Goal: Task Accomplishment & Management: Complete application form

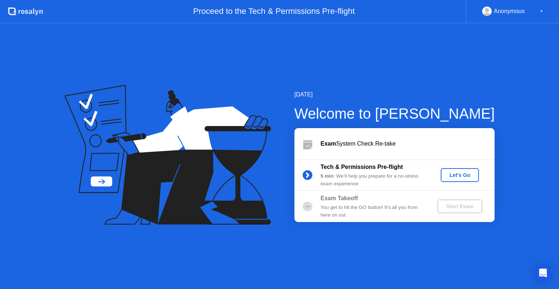
click at [462, 176] on div "Let's Go" at bounding box center [460, 175] width 32 height 6
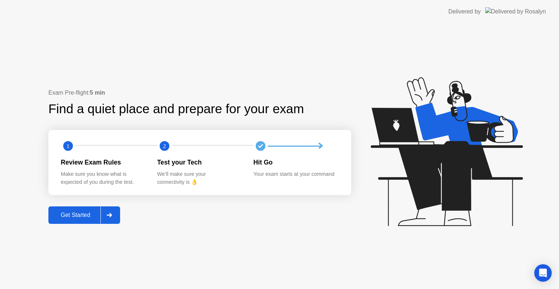
click at [62, 221] on button "Get Started" at bounding box center [84, 214] width 72 height 17
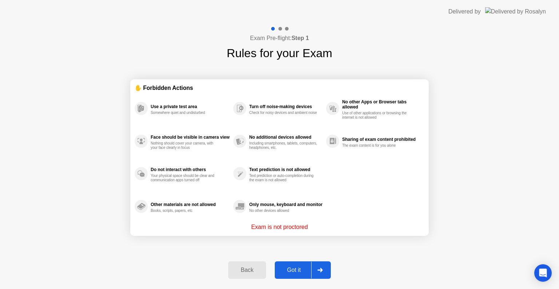
drag, startPoint x: 62, startPoint y: 221, endPoint x: 300, endPoint y: 267, distance: 241.7
click at [300, 267] on div "Exam Pre-flight: Step 1 Rules for your Exam ✋ Forbidden Actions Use a private t…" at bounding box center [279, 156] width 559 height 266
click at [300, 267] on div "Got it" at bounding box center [294, 270] width 34 height 7
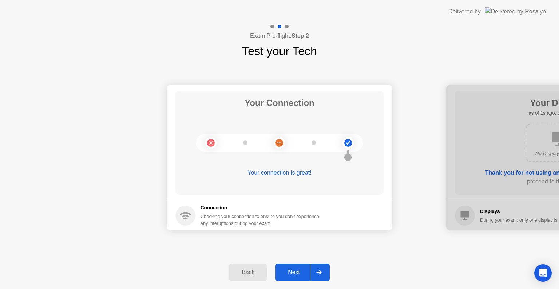
click at [290, 270] on div "Next" at bounding box center [294, 272] width 32 height 7
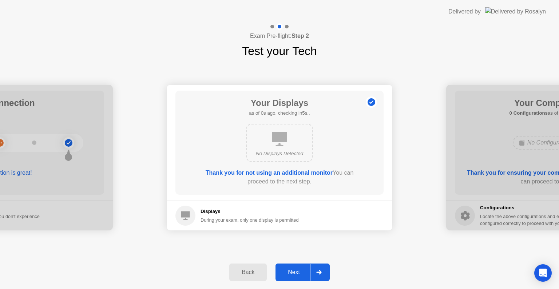
click at [290, 271] on div "Next" at bounding box center [294, 272] width 32 height 7
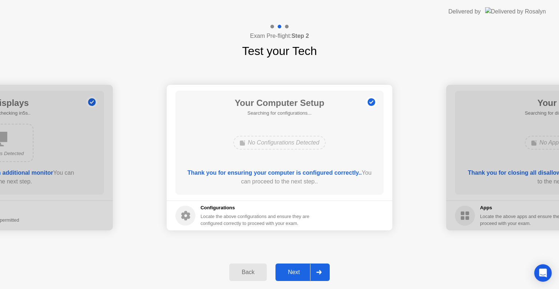
click at [290, 271] on div "Next" at bounding box center [294, 272] width 32 height 7
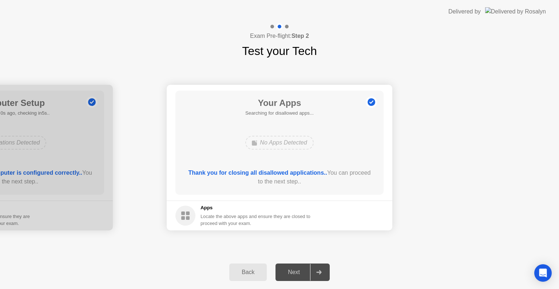
click at [290, 271] on div "Next" at bounding box center [294, 272] width 32 height 7
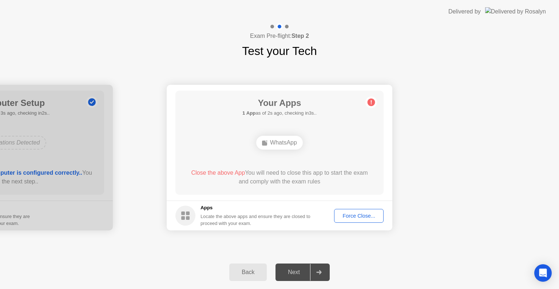
click at [369, 211] on button "Force Close..." at bounding box center [358, 216] width 49 height 14
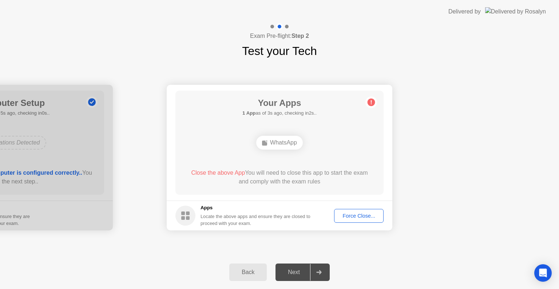
click at [349, 218] on div "Force Close..." at bounding box center [359, 216] width 44 height 6
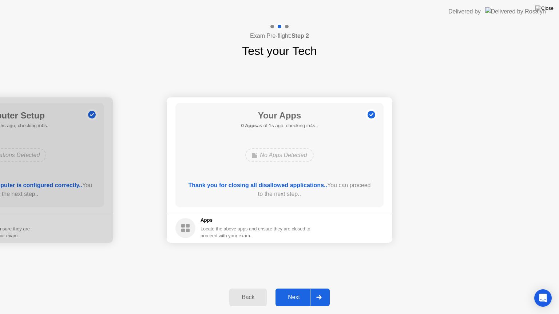
click at [296, 289] on div "Next" at bounding box center [294, 297] width 32 height 7
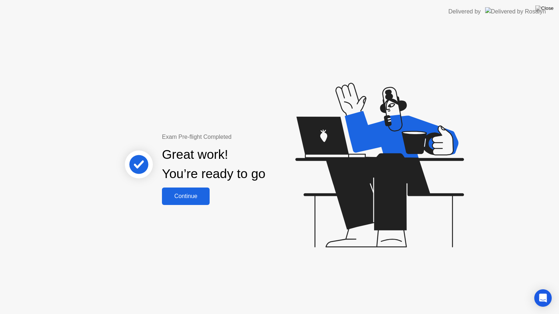
click at [195, 202] on button "Continue" at bounding box center [186, 196] width 48 height 17
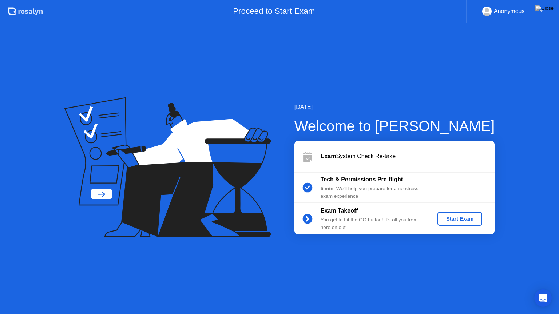
click at [443, 222] on div "Start Exam" at bounding box center [459, 219] width 39 height 6
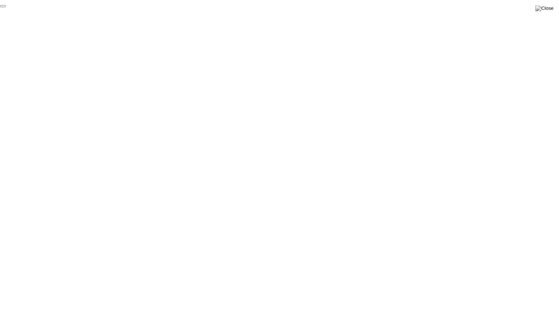
click div "End Proctoring Session"
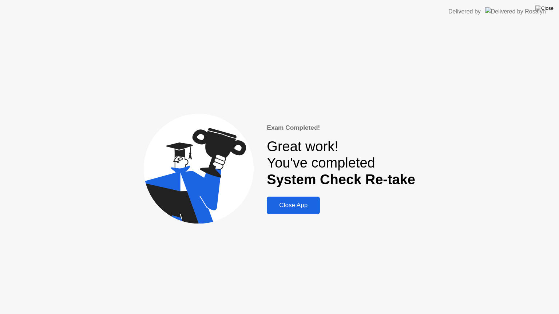
click at [287, 202] on div "Close App" at bounding box center [293, 205] width 49 height 7
